Goal: Task Accomplishment & Management: Use online tool/utility

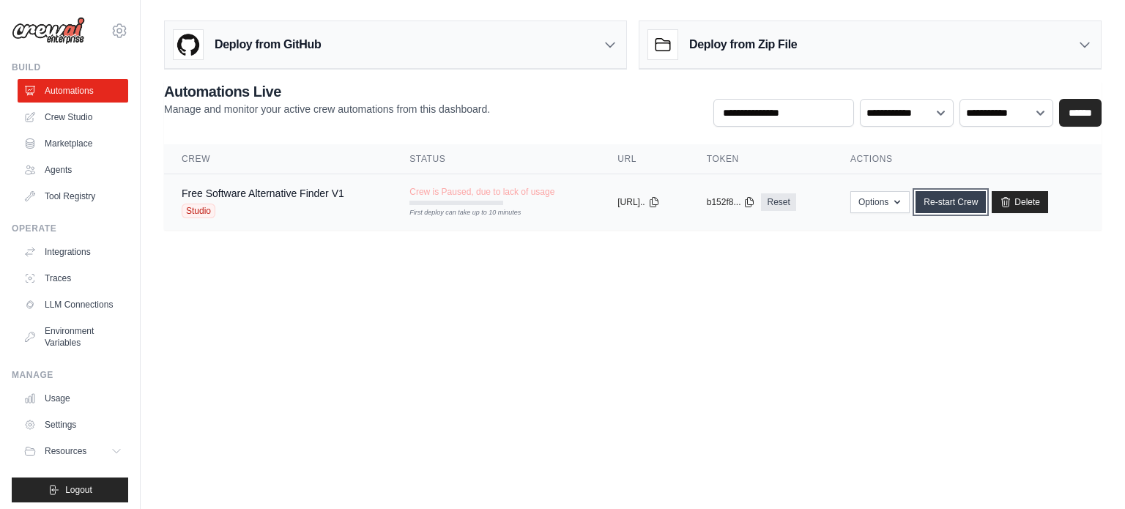
click at [964, 204] on link "Re-start Crew" at bounding box center [950, 202] width 70 height 22
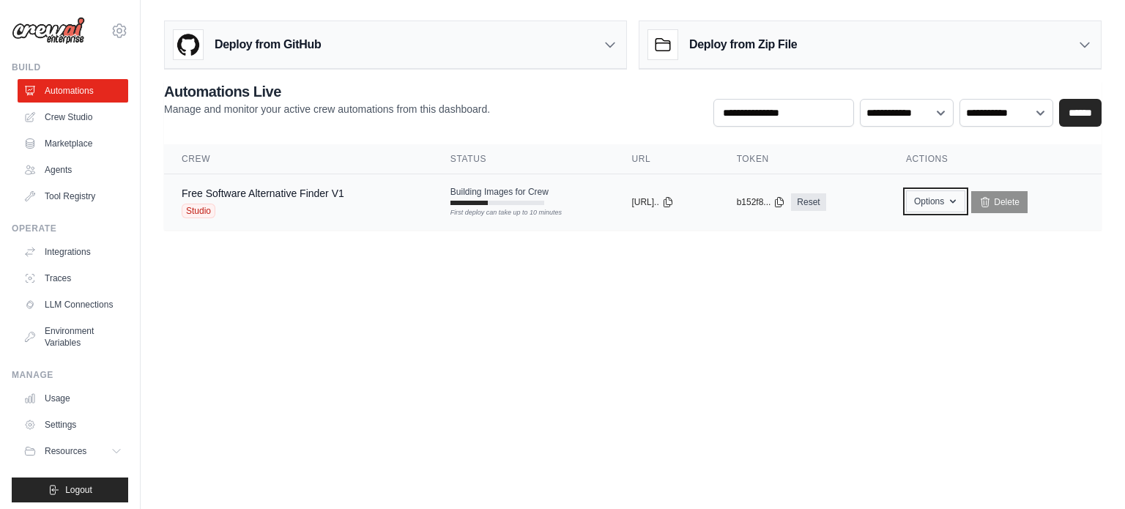
click at [949, 203] on button "Options" at bounding box center [935, 201] width 59 height 22
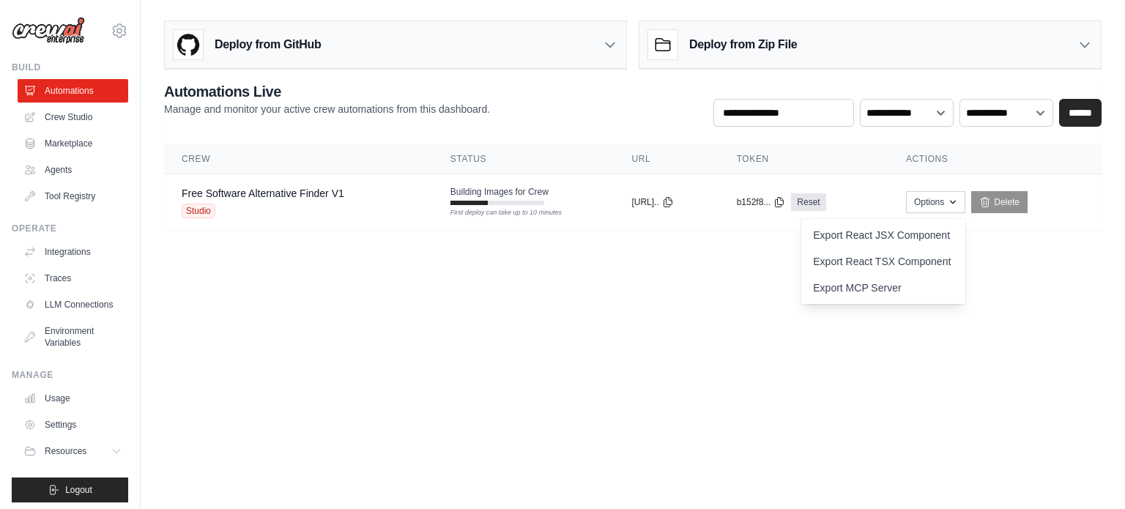
click at [533, 295] on body "somavarapuakash26@gmail.com Settings Build Automations Crew Studio" at bounding box center [562, 254] width 1125 height 509
click at [294, 190] on link "Free Software Alternative Finder V1" at bounding box center [263, 193] width 163 height 12
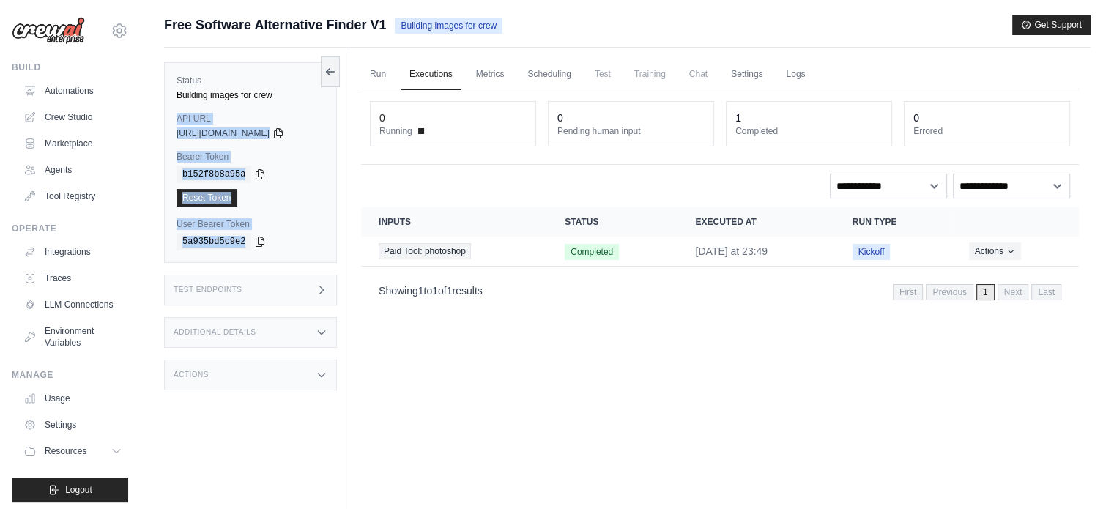
drag, startPoint x: 261, startPoint y: 242, endPoint x: 170, endPoint y: 116, distance: 155.7
type textarea "**********"
click at [170, 116] on div "Status Building images for crew API URL copied https://free-software-alternativ…" at bounding box center [250, 162] width 173 height 201
click at [280, 163] on div "Bearer Token copied b152f8b8a95a Reset Token" at bounding box center [250, 179] width 148 height 56
drag, startPoint x: 173, startPoint y: 115, endPoint x: 250, endPoint y: 240, distance: 146.9
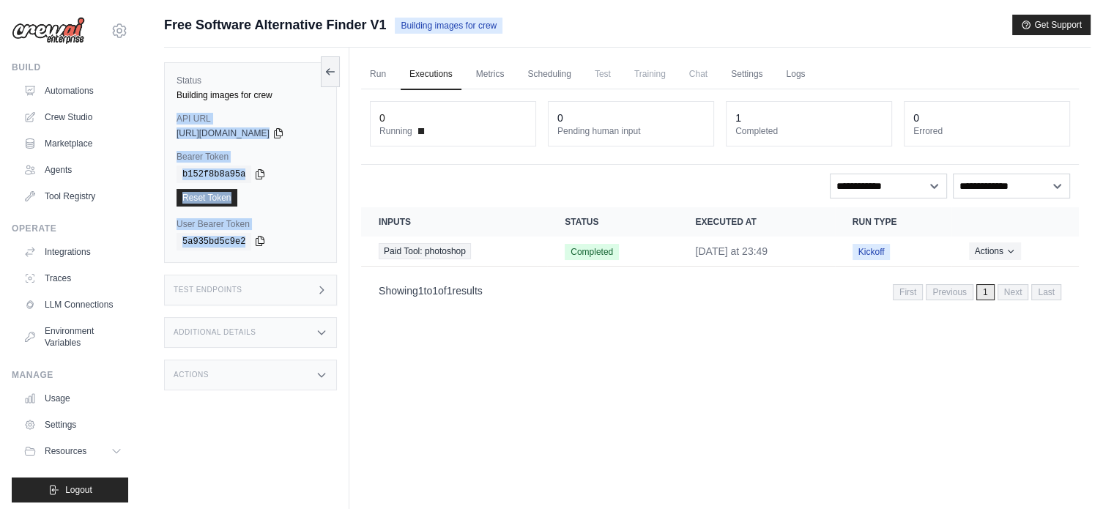
click at [250, 240] on div "Status Building images for crew API URL copied https://free-software-alternativ…" at bounding box center [250, 162] width 173 height 201
copy div "API URL copied https://free-software-alternative-finder-v1-c24db55-9cdbbf4a.cre…"
click at [274, 218] on label "User Bearer Token" at bounding box center [250, 224] width 148 height 12
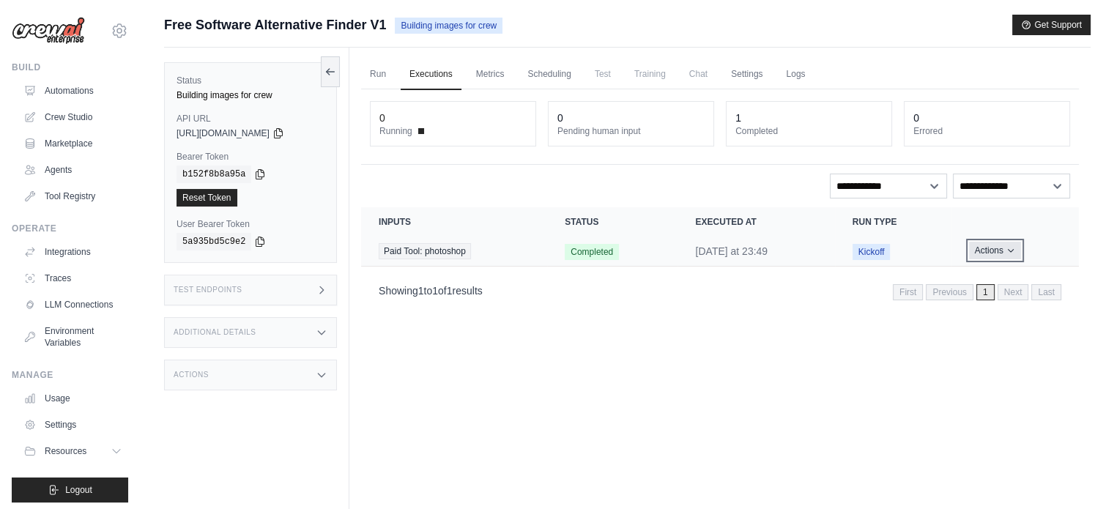
click at [1001, 253] on button "Actions" at bounding box center [995, 251] width 52 height 18
click at [773, 409] on div "Run Executions Metrics Scheduling Test Training Chat Settings Logs 0 Running 0 …" at bounding box center [719, 302] width 741 height 509
click at [58, 89] on link "Automations" at bounding box center [74, 90] width 111 height 23
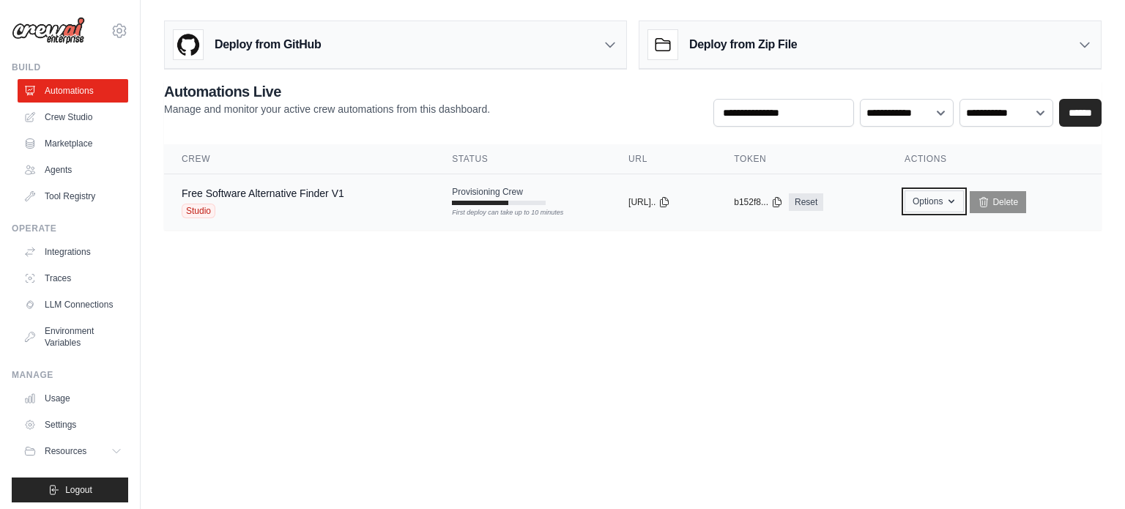
click at [931, 198] on button "Options" at bounding box center [933, 201] width 59 height 22
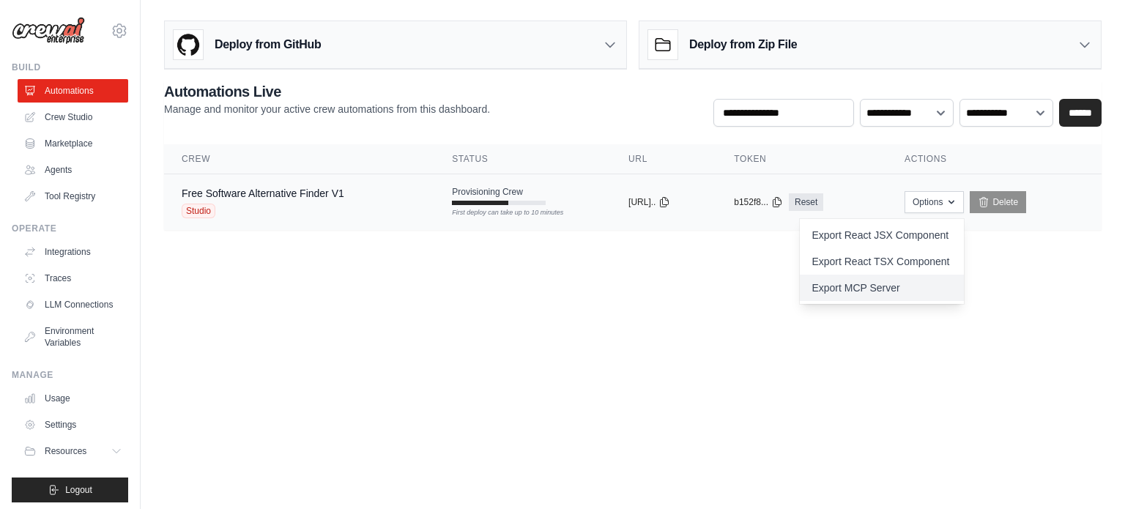
click at [934, 288] on link "Export MCP Server" at bounding box center [882, 288] width 164 height 26
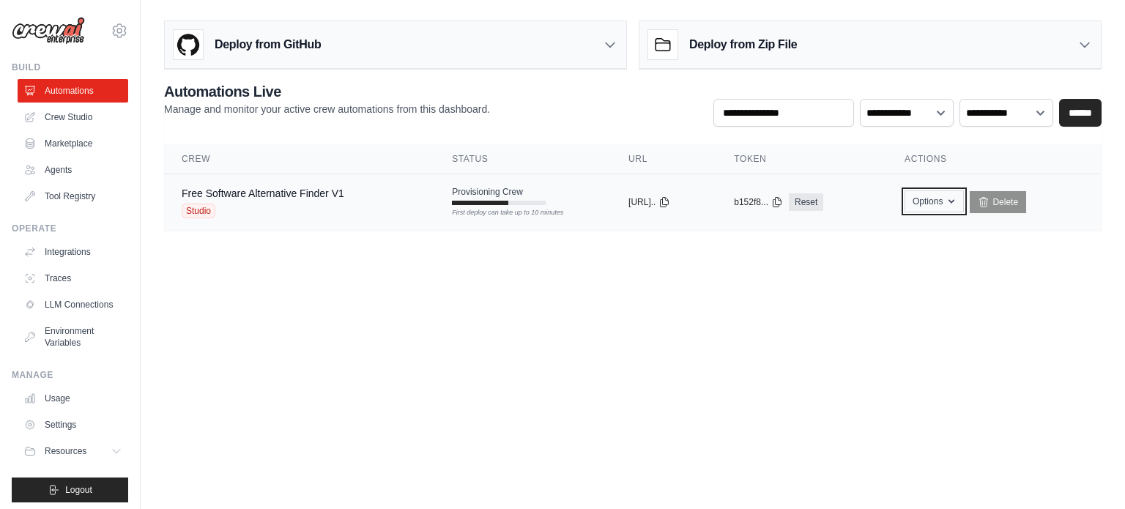
click at [957, 200] on icon "button" at bounding box center [951, 202] width 12 height 12
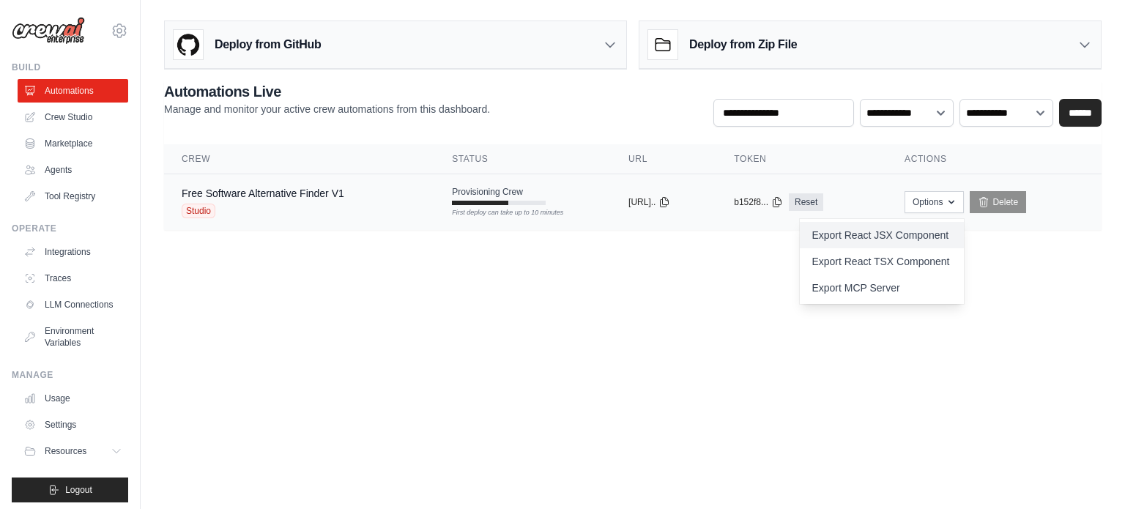
click at [892, 228] on link "Export React JSX Component" at bounding box center [882, 235] width 164 height 26
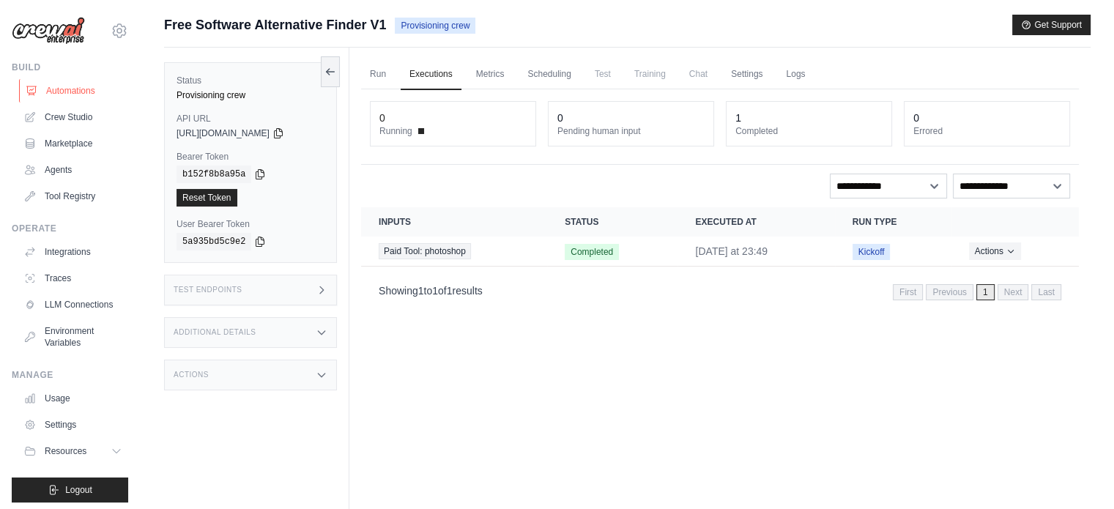
click at [81, 87] on link "Automations" at bounding box center [74, 90] width 111 height 23
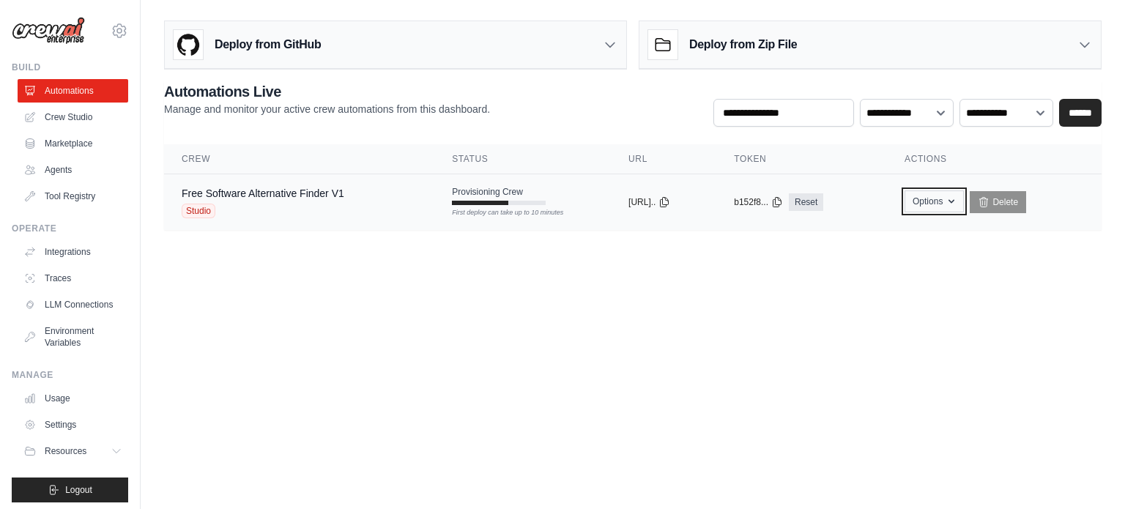
click at [957, 200] on icon "button" at bounding box center [951, 202] width 12 height 12
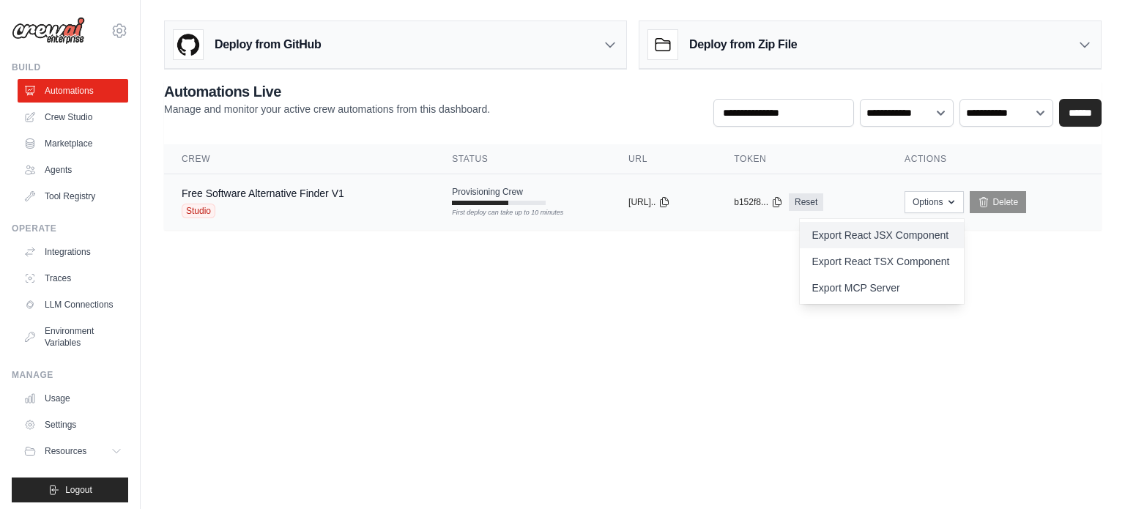
click at [943, 234] on link "Export React JSX Component" at bounding box center [882, 235] width 164 height 26
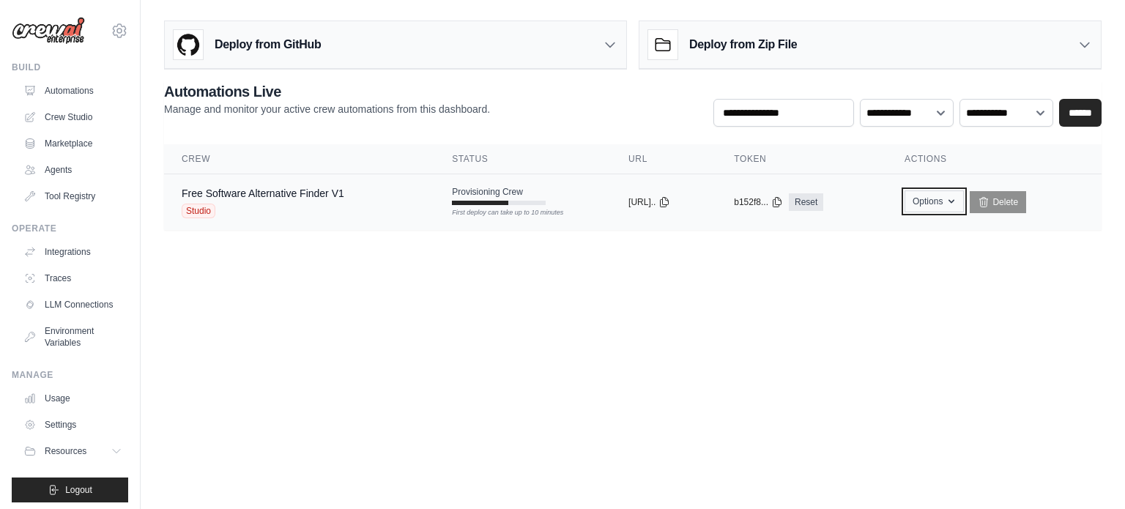
click at [950, 204] on button "Options" at bounding box center [933, 201] width 59 height 22
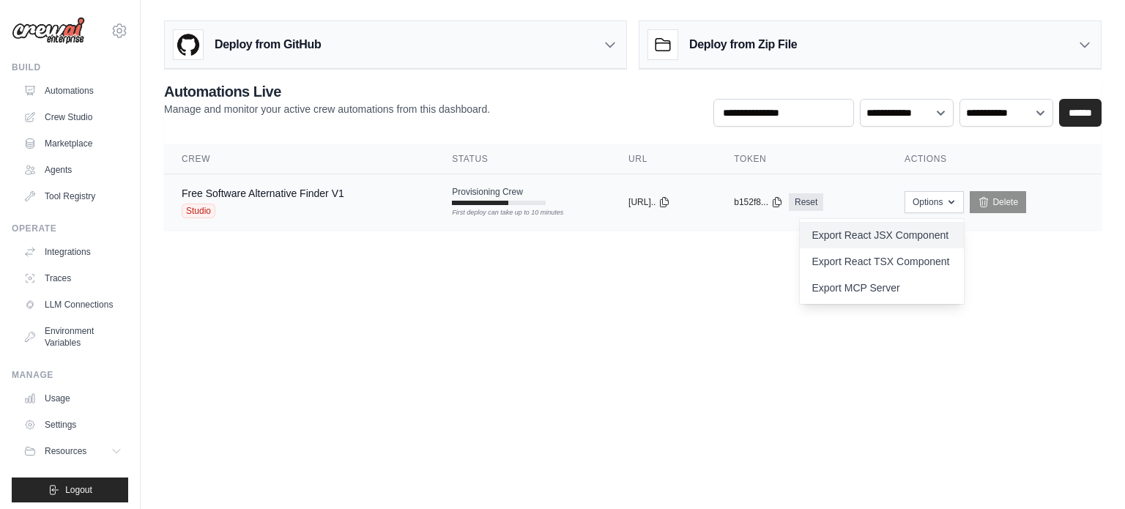
click at [936, 234] on link "Export React JSX Component" at bounding box center [882, 235] width 164 height 26
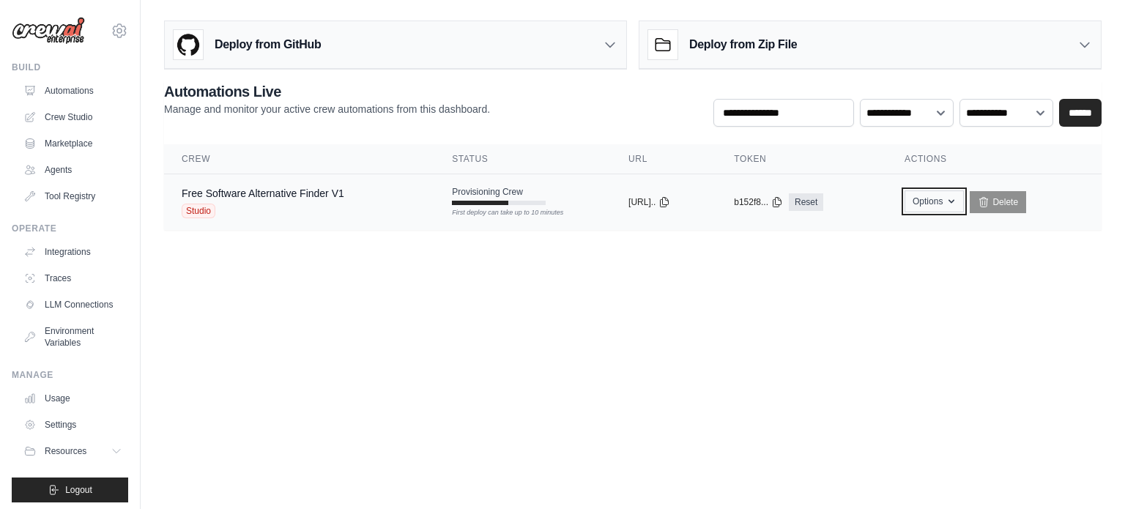
click at [945, 199] on button "Options" at bounding box center [933, 201] width 59 height 22
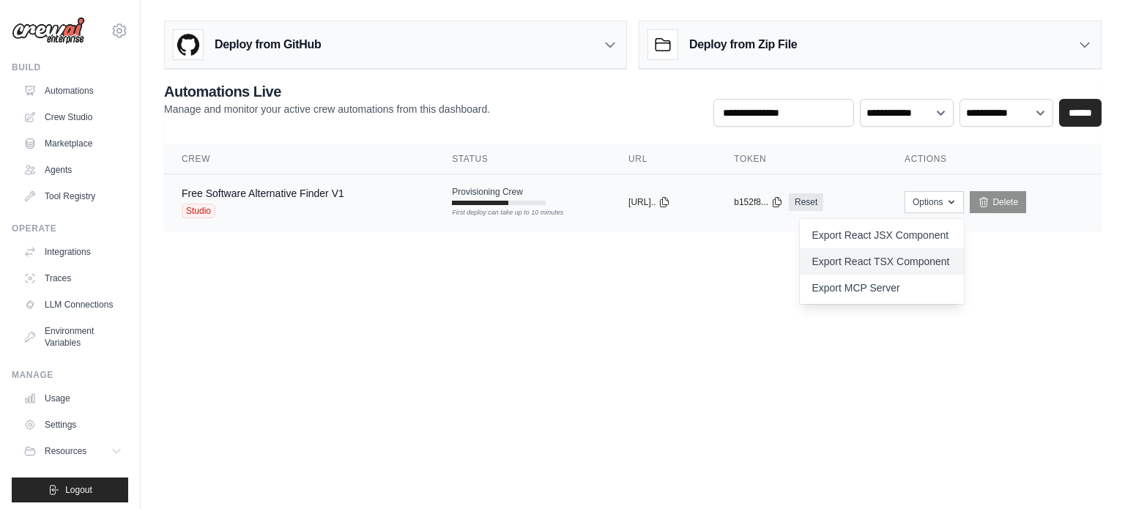
click at [953, 268] on link "Export React TSX Component" at bounding box center [882, 261] width 164 height 26
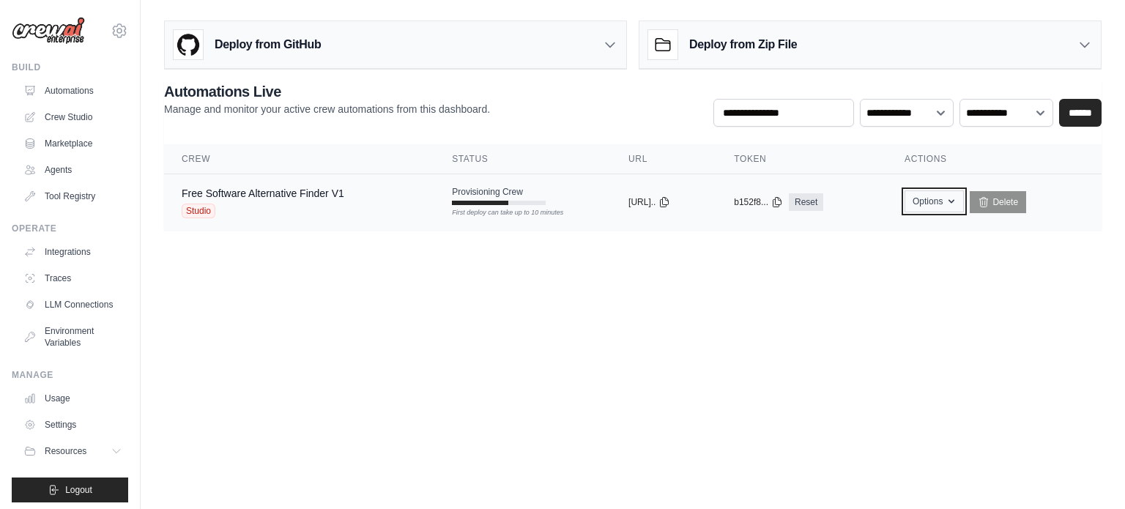
click at [949, 200] on button "Options" at bounding box center [933, 201] width 59 height 22
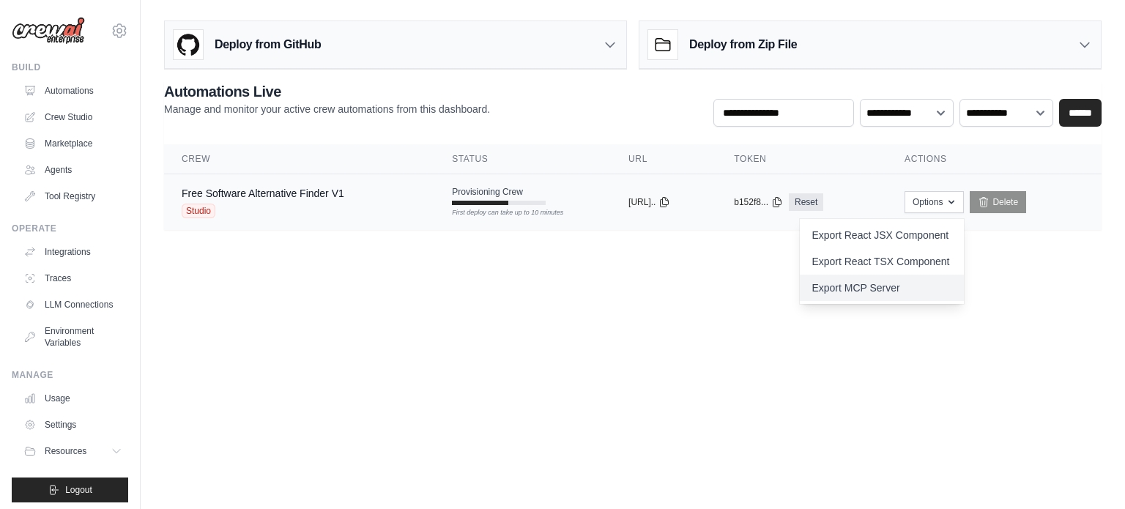
click at [945, 280] on link "Export MCP Server" at bounding box center [882, 288] width 164 height 26
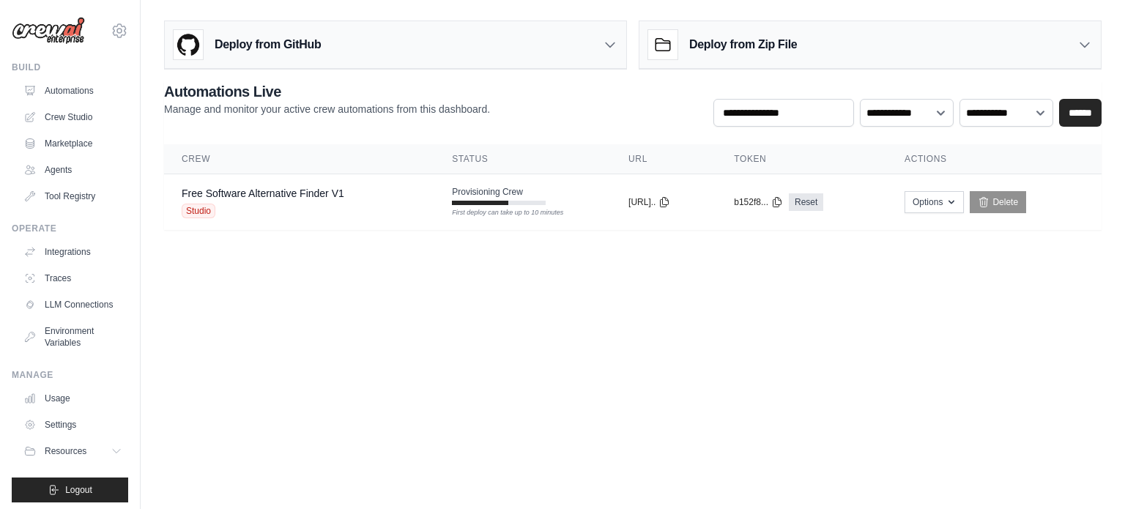
scroll to position [1347, 0]
click at [1013, 201] on link "Delete" at bounding box center [998, 202] width 56 height 22
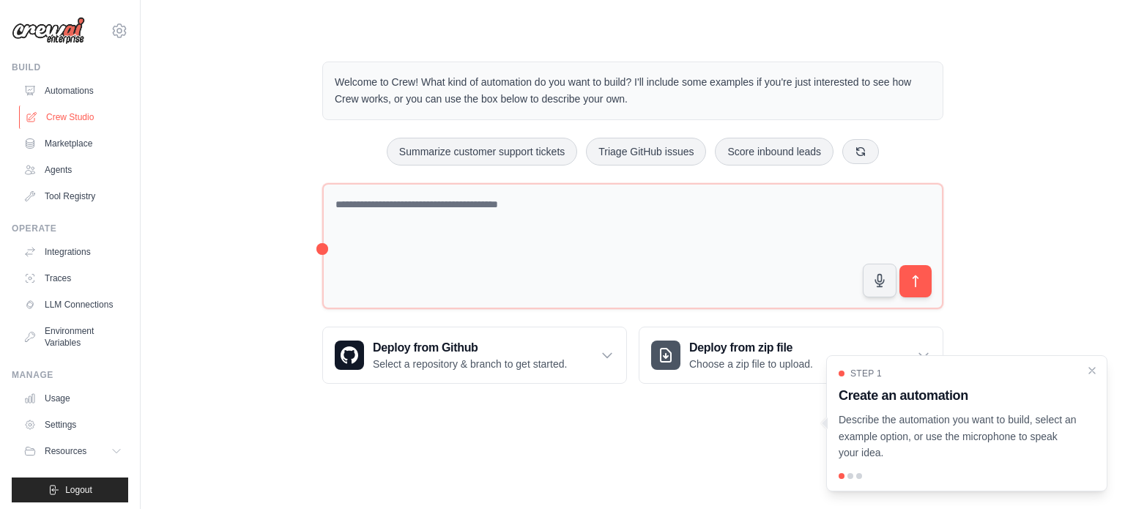
click at [74, 113] on link "Crew Studio" at bounding box center [74, 116] width 111 height 23
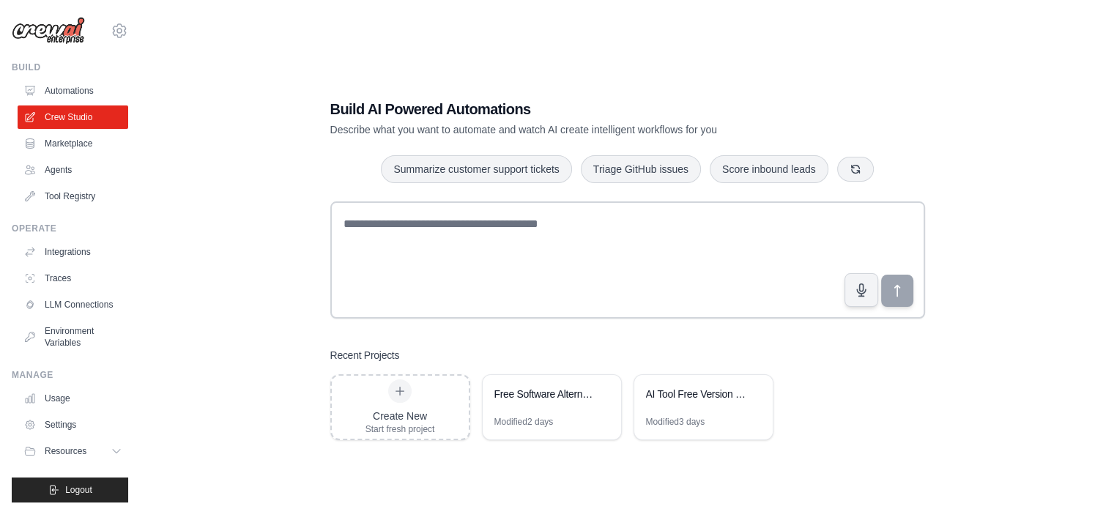
click at [553, 395] on div "Free Software Alternative Finder" at bounding box center [544, 394] width 100 height 15
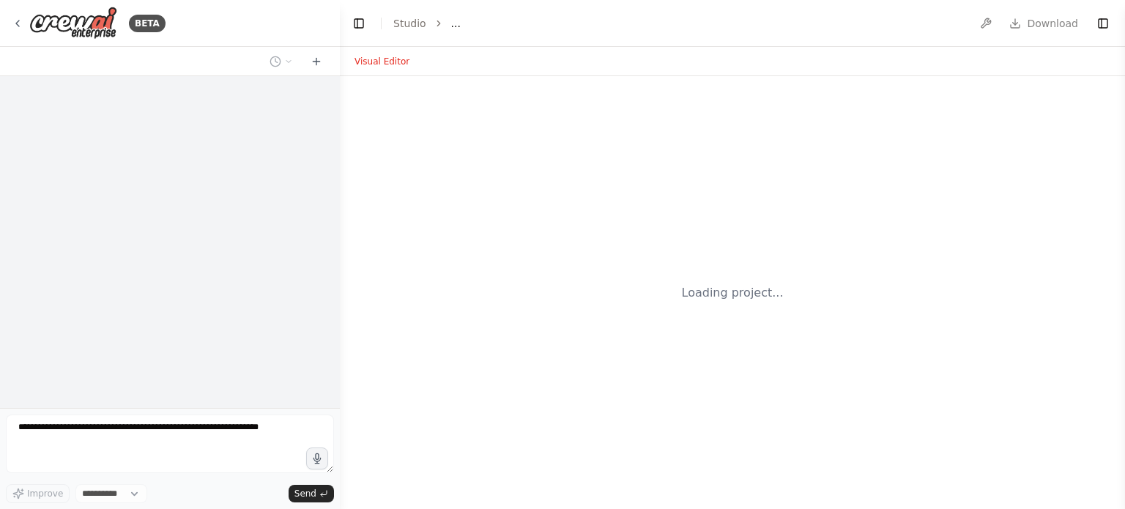
scroll to position [1347, 0]
select select "****"
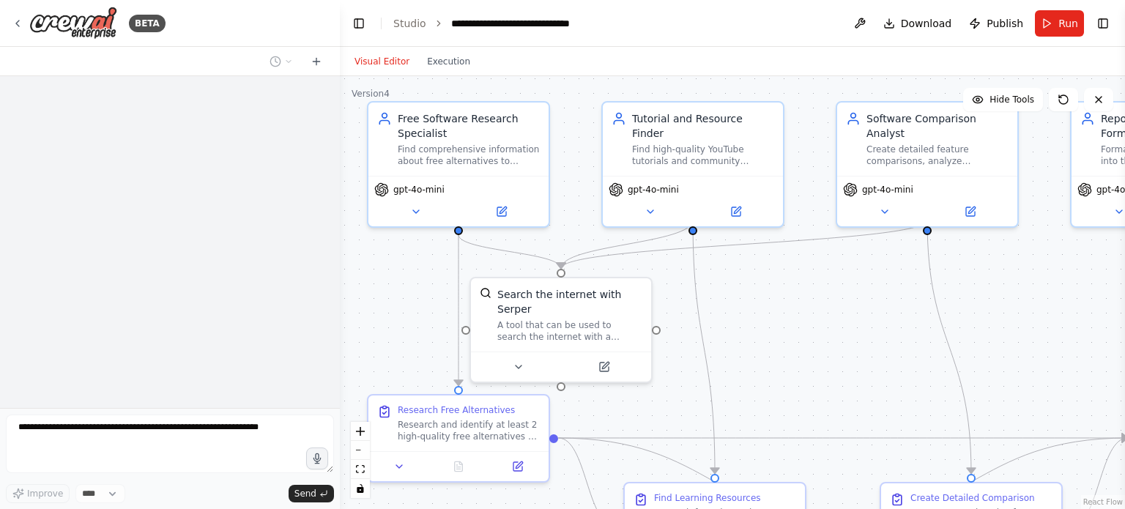
drag, startPoint x: 820, startPoint y: 332, endPoint x: 759, endPoint y: 249, distance: 103.1
click at [764, 275] on div ".deletable-edge-delete-btn { width: 20px; height: 20px; border: 0px solid #ffff…" at bounding box center [732, 292] width 785 height 433
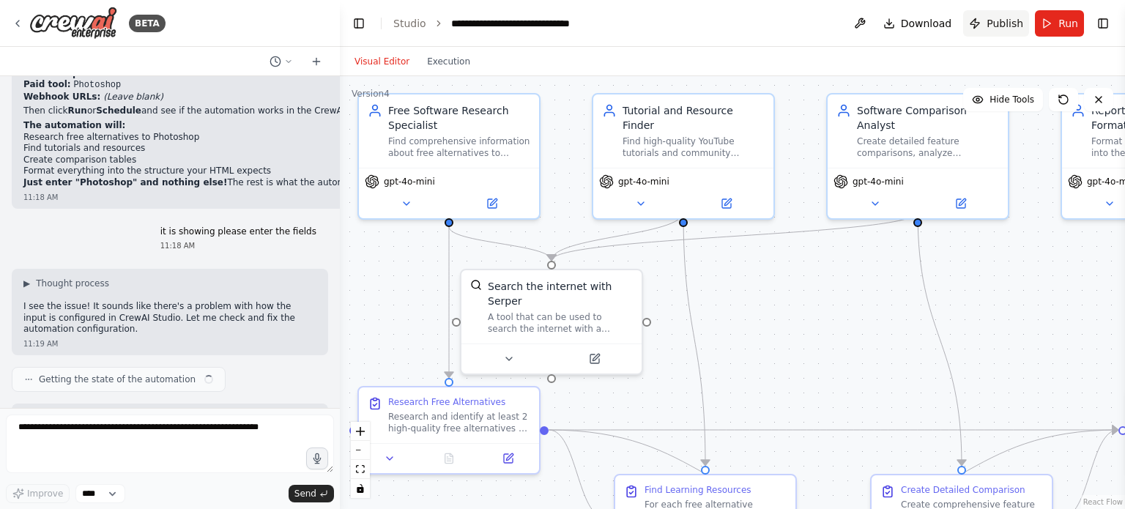
click at [1020, 26] on span "Publish" at bounding box center [1004, 23] width 37 height 15
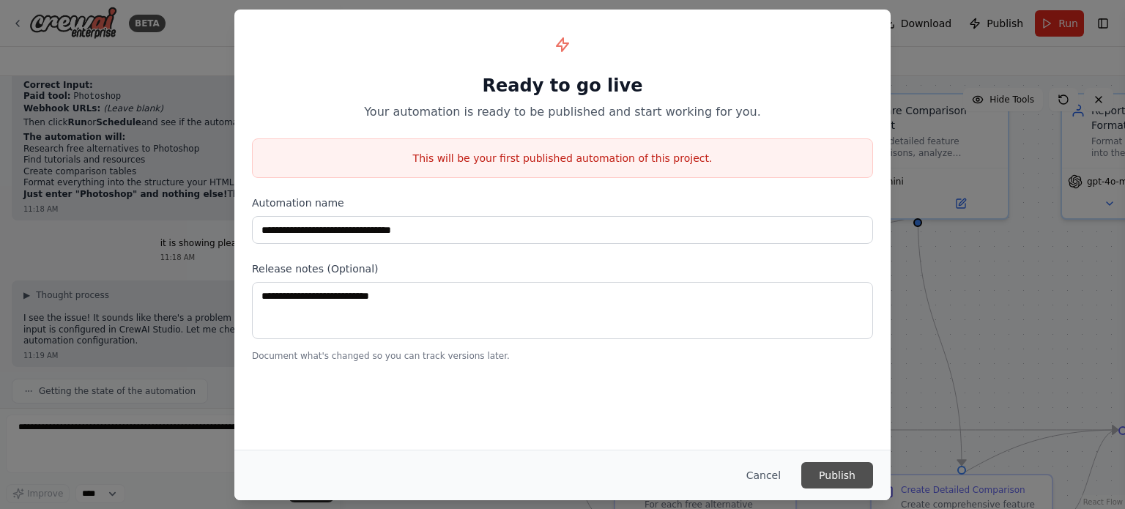
click at [840, 468] on button "Publish" at bounding box center [837, 475] width 72 height 26
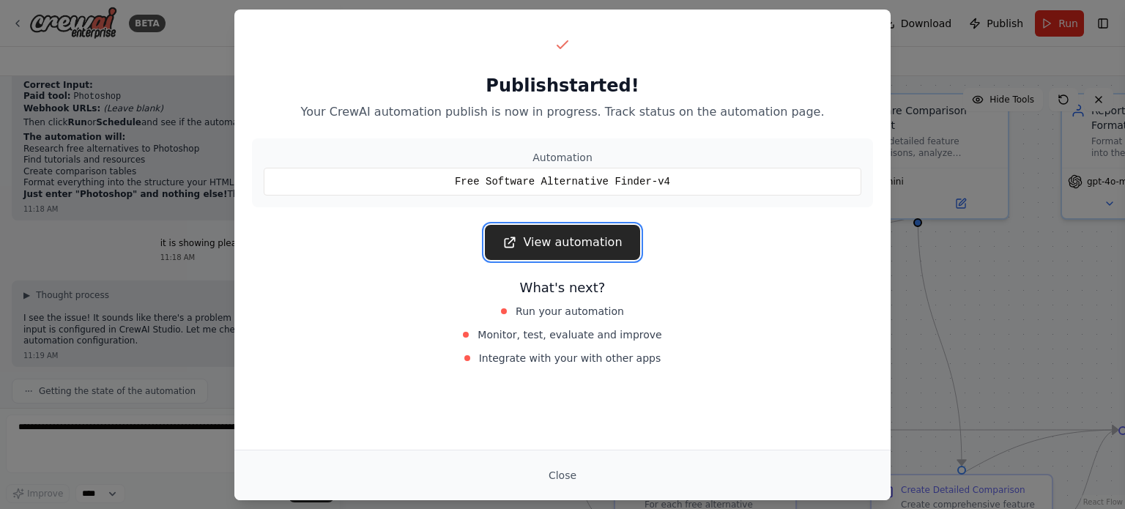
click at [595, 238] on link "View automation" at bounding box center [562, 242] width 155 height 35
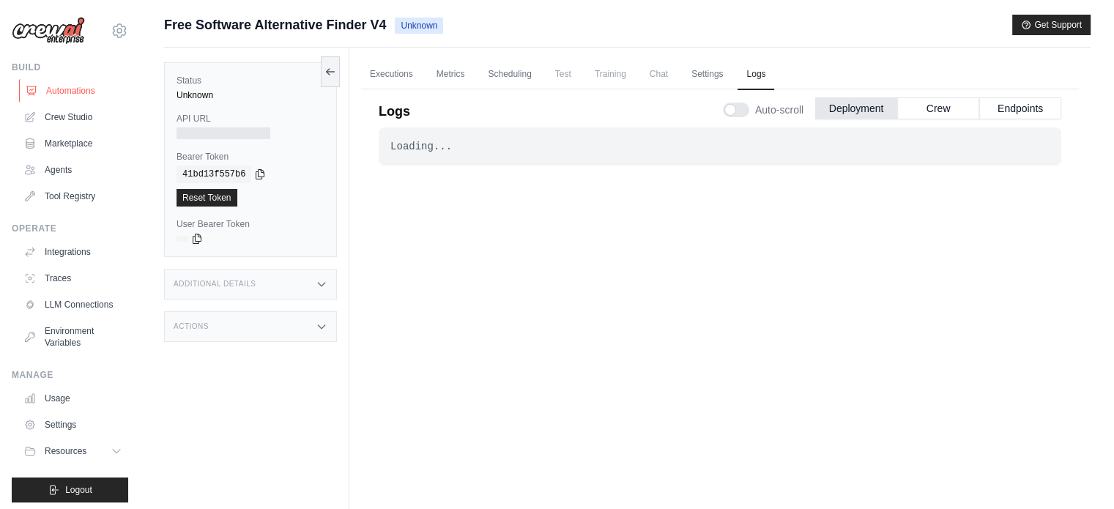
click at [85, 94] on link "Automations" at bounding box center [74, 90] width 111 height 23
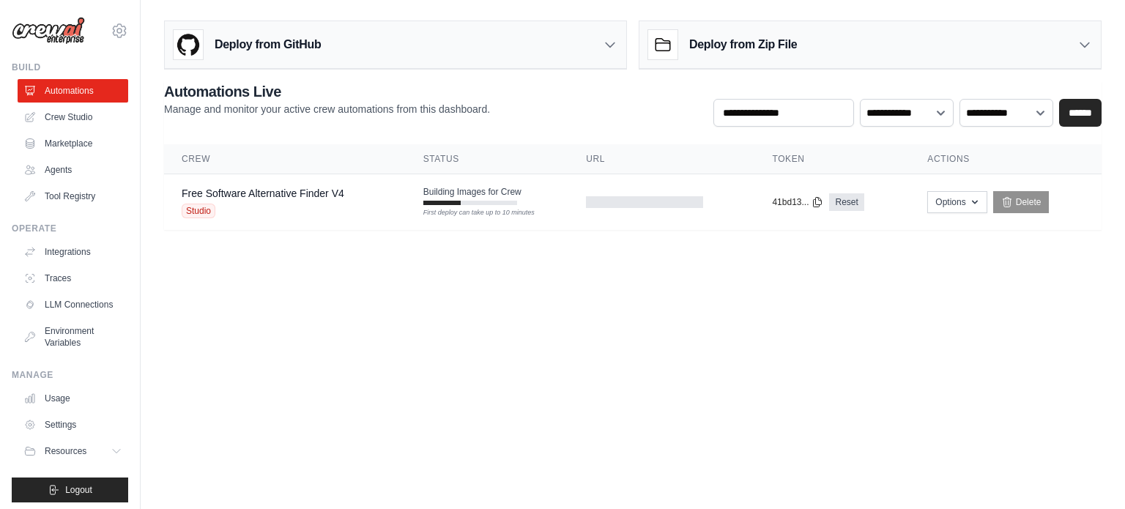
click at [747, 289] on body "[EMAIL_ADDRESS][DOMAIN_NAME] Settings Build Automations Crew Studio" at bounding box center [562, 254] width 1125 height 509
click at [116, 28] on icon at bounding box center [120, 31] width 18 height 18
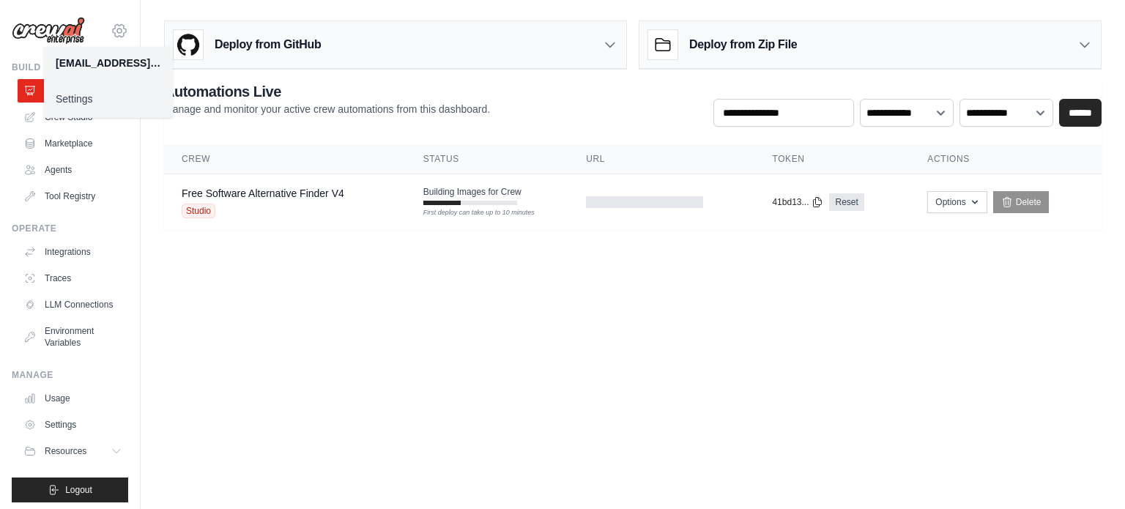
click at [111, 34] on icon at bounding box center [120, 31] width 18 height 18
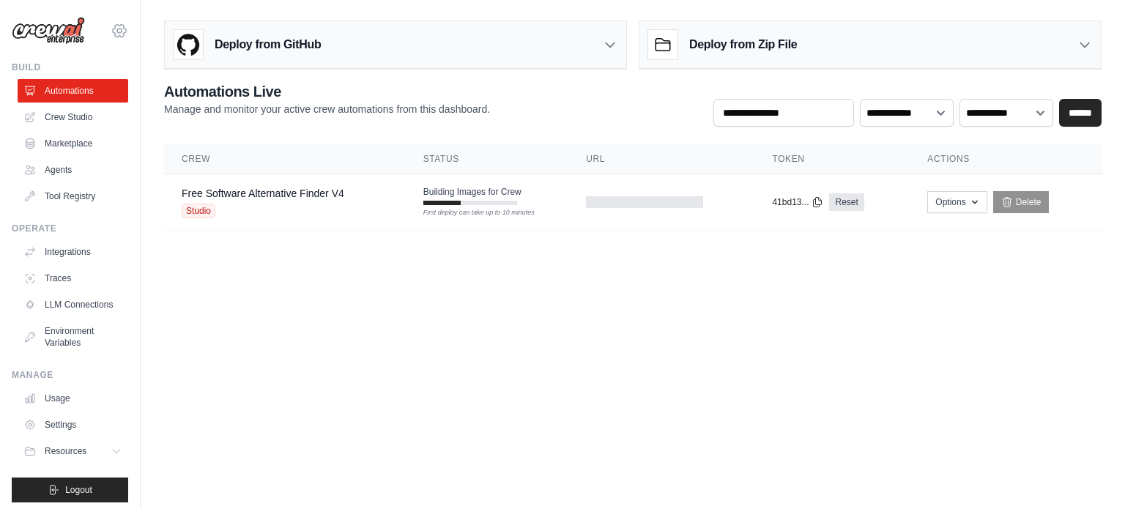
click at [111, 34] on icon at bounding box center [120, 31] width 18 height 18
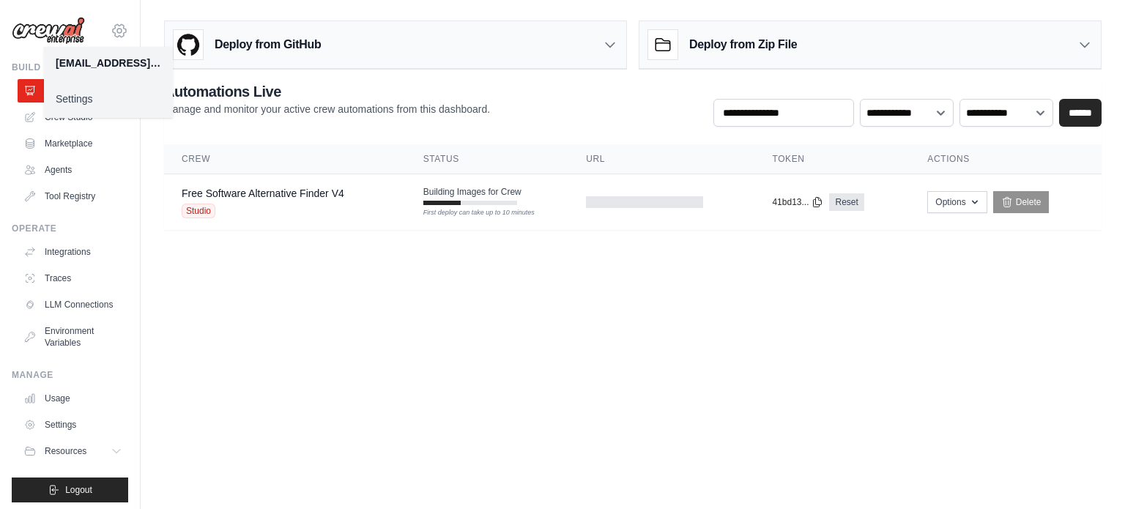
click at [111, 34] on icon at bounding box center [120, 31] width 18 height 18
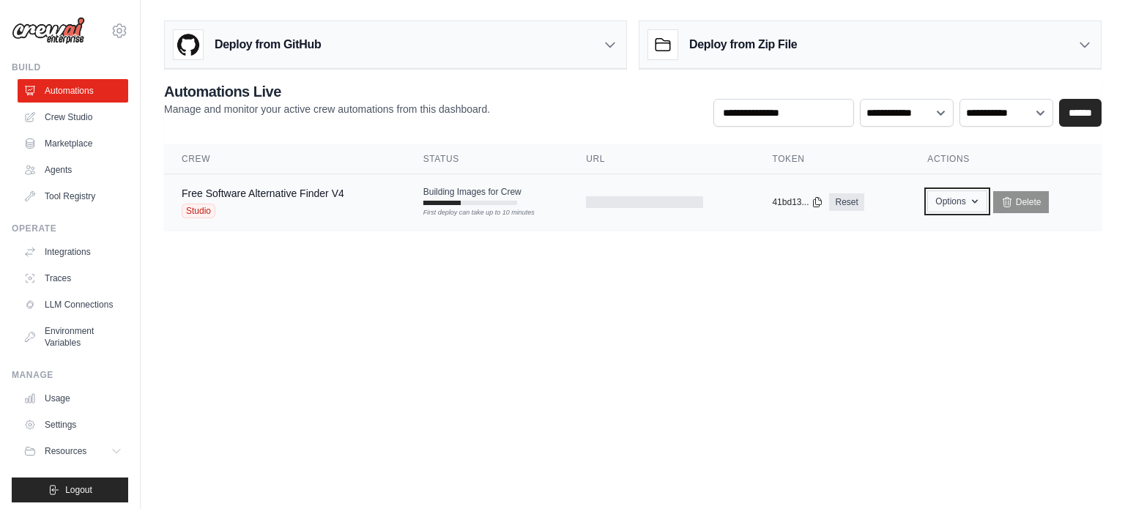
click at [967, 200] on button "Options" at bounding box center [956, 201] width 59 height 22
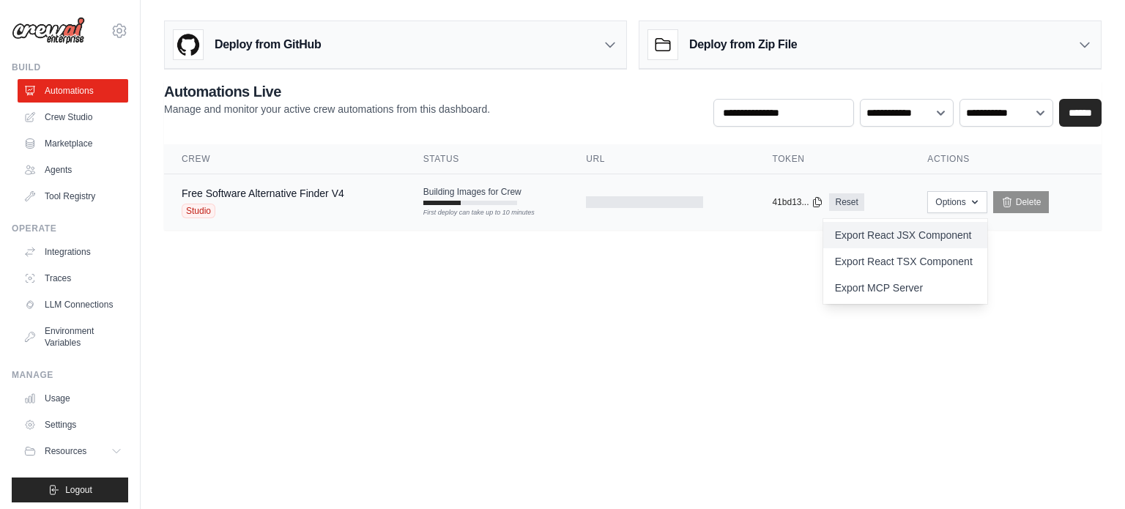
click at [957, 231] on link "Export React JSX Component" at bounding box center [905, 235] width 164 height 26
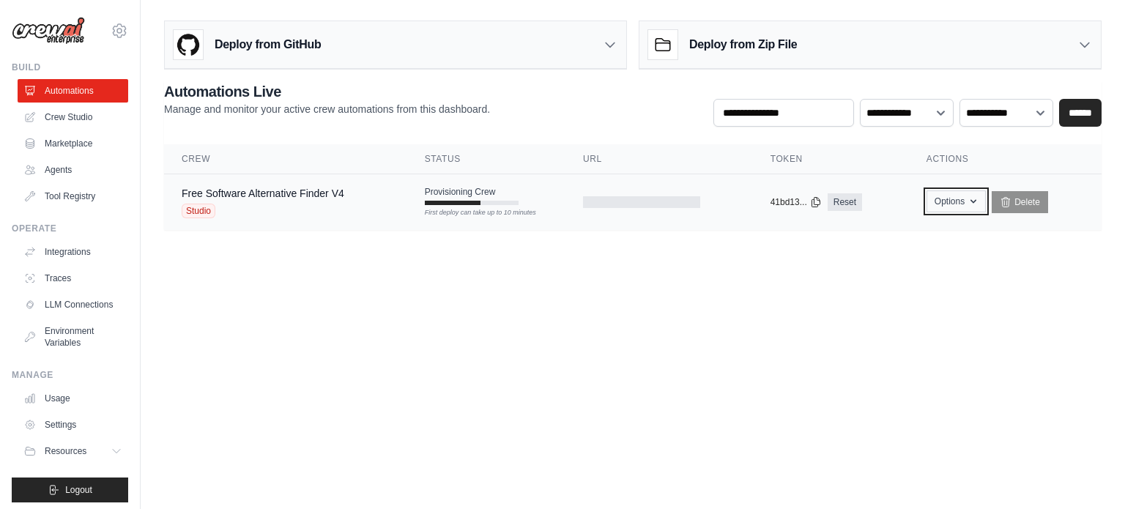
click at [970, 202] on icon "button" at bounding box center [973, 202] width 12 height 12
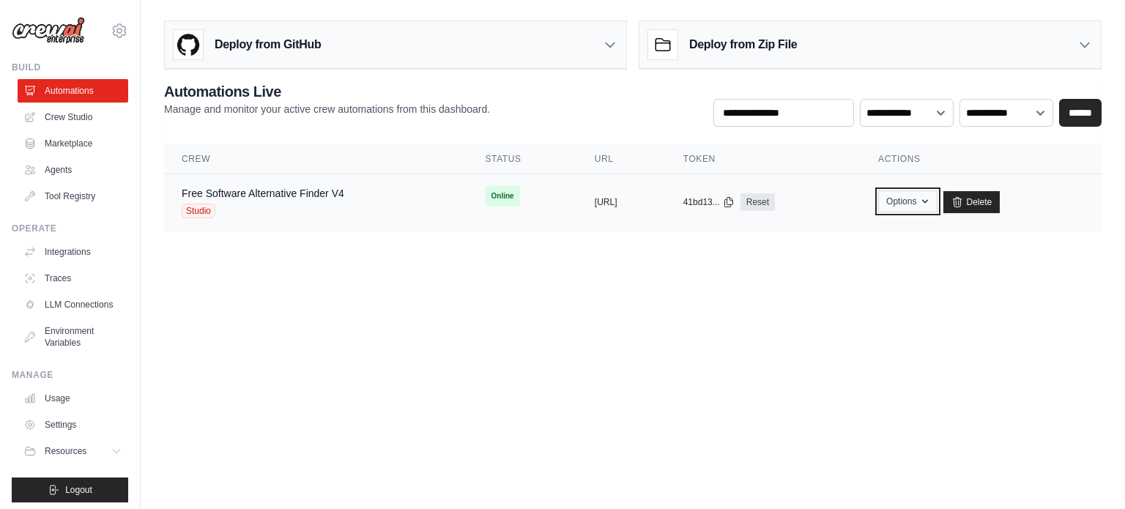
click at [937, 191] on button "Options" at bounding box center [907, 201] width 59 height 22
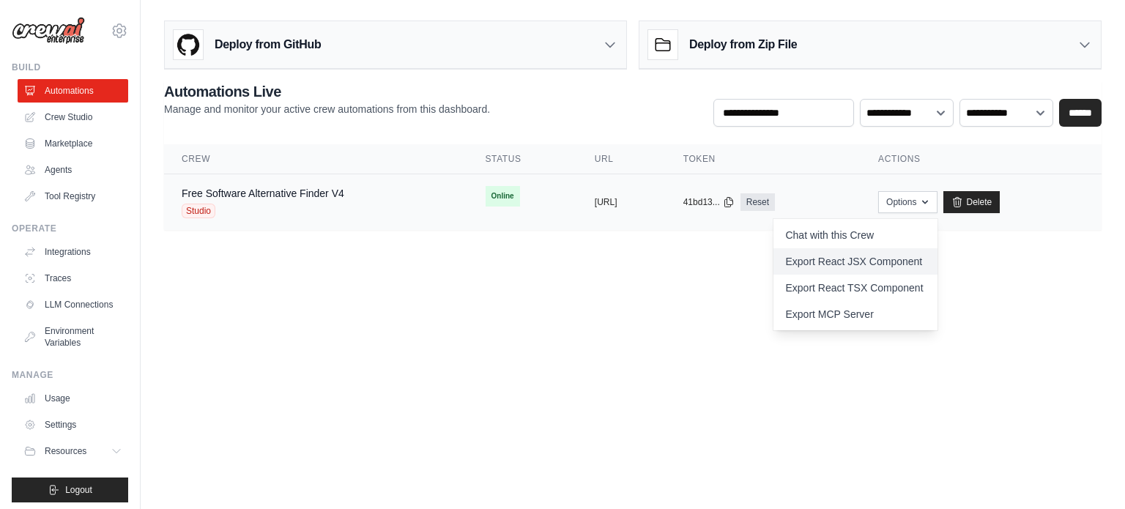
click at [929, 257] on link "Export React JSX Component" at bounding box center [855, 261] width 164 height 26
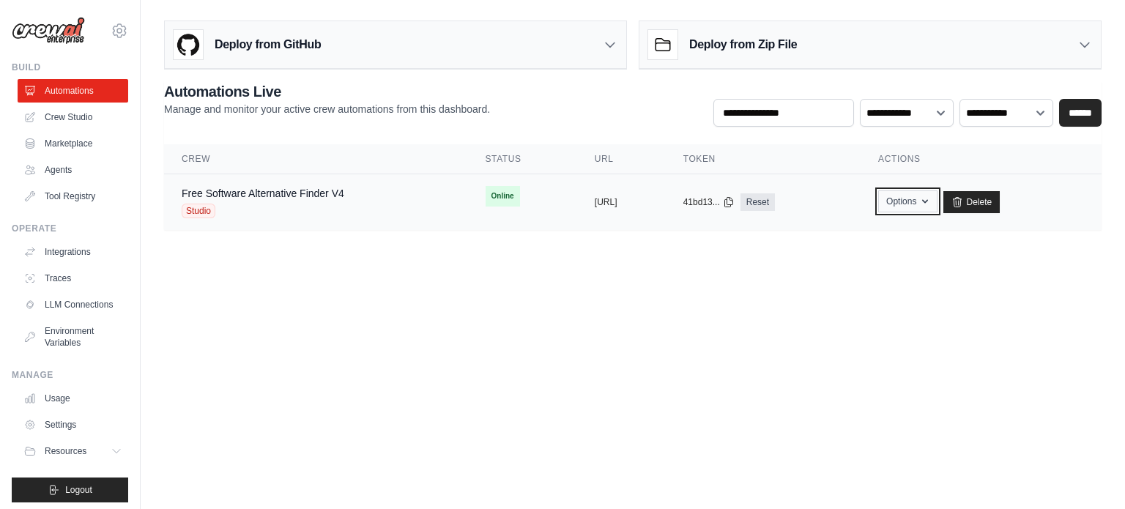
click at [937, 201] on button "Options" at bounding box center [907, 201] width 59 height 22
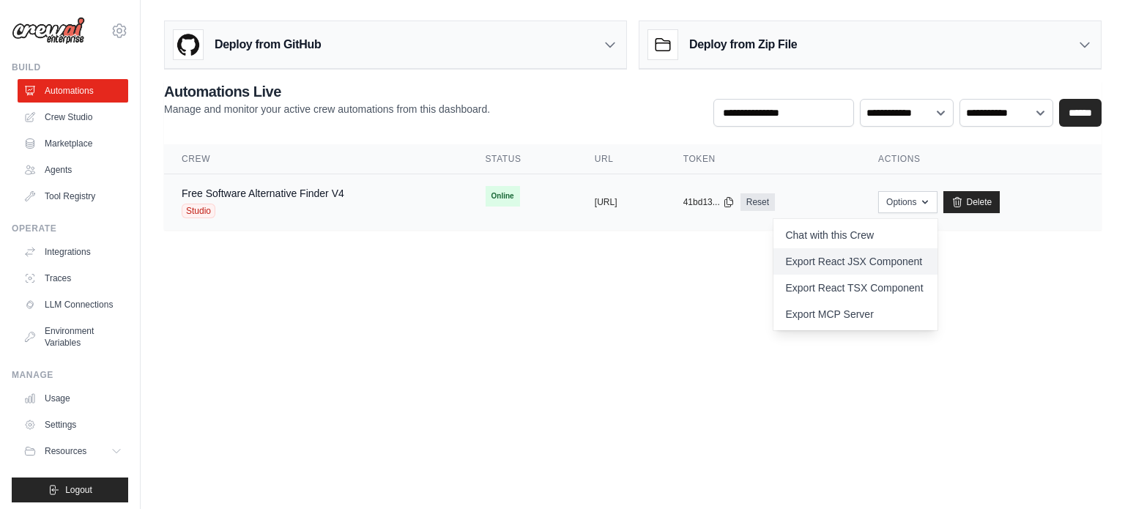
click at [918, 262] on link "Export React JSX Component" at bounding box center [855, 261] width 164 height 26
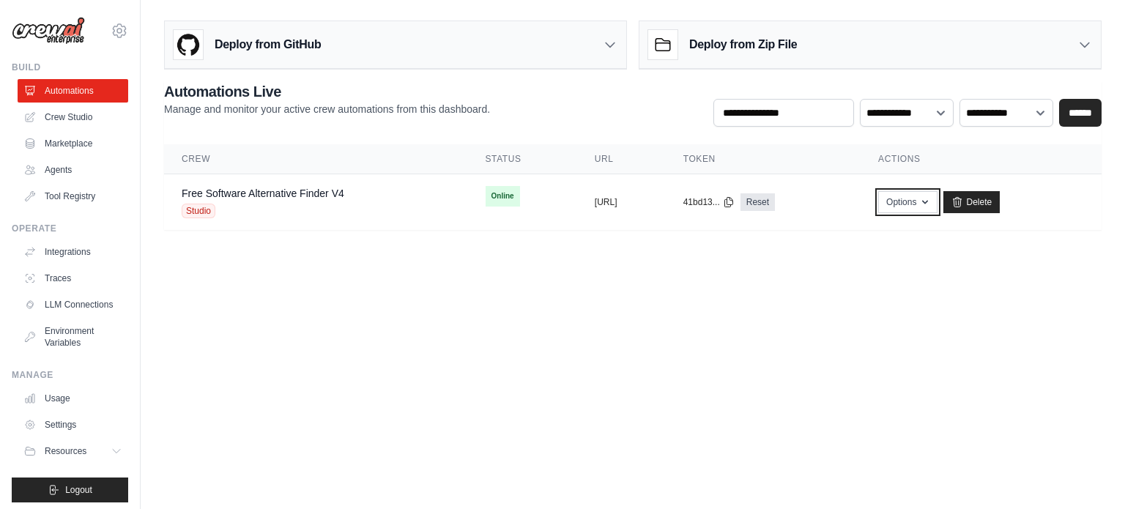
scroll to position [1347, 0]
click at [937, 204] on button "Options" at bounding box center [907, 202] width 59 height 22
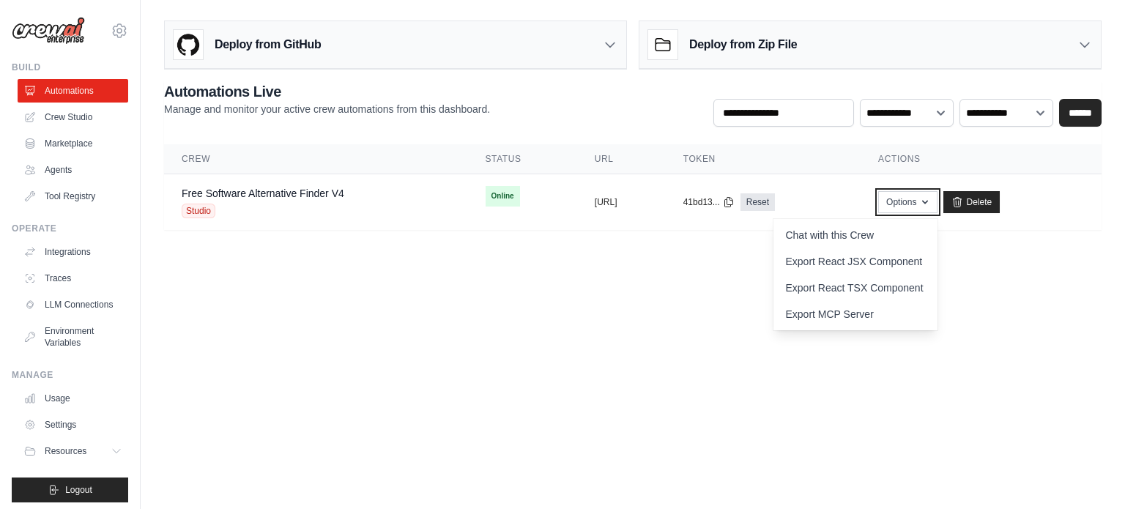
scroll to position [0, 0]
click at [904, 305] on link "Export MCP Server" at bounding box center [855, 314] width 164 height 26
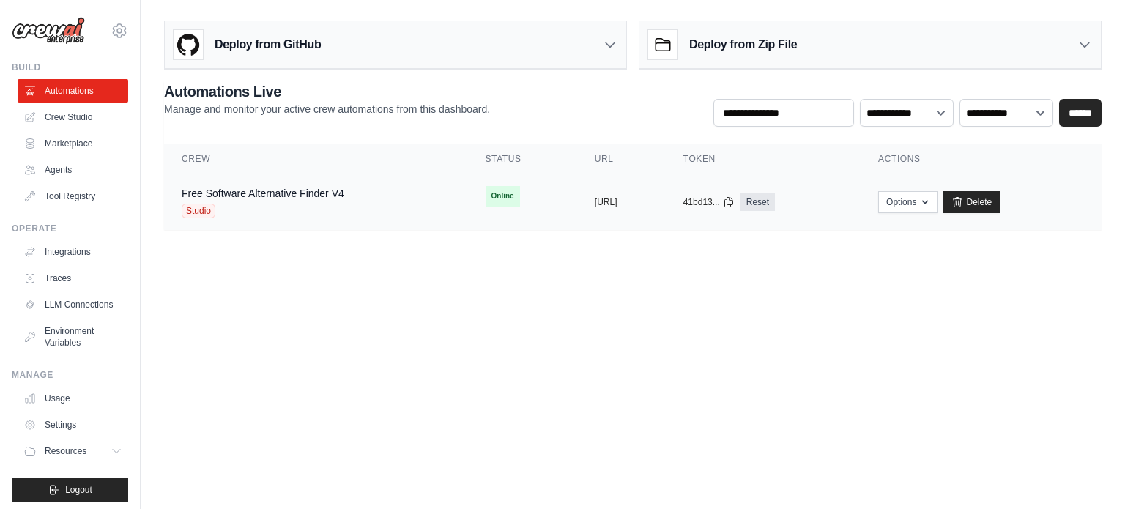
click at [666, 193] on td "copied https://free-software-alternative-f" at bounding box center [621, 202] width 89 height 56
